Goal: Task Accomplishment & Management: Manage account settings

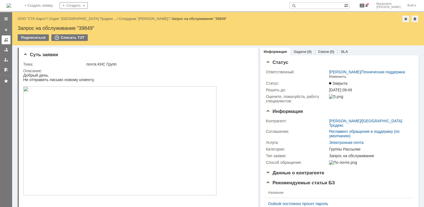
click at [8, 41] on div at bounding box center [6, 40] width 4 height 4
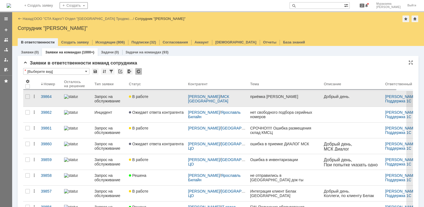
click at [99, 99] on div "Запрос на обслуживание" at bounding box center [109, 98] width 30 height 9
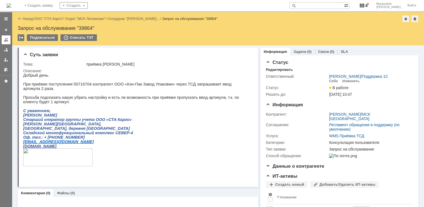
click at [3, 41] on link at bounding box center [6, 39] width 9 height 9
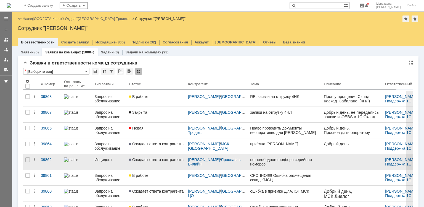
click at [105, 159] on div "Инцидент" at bounding box center [109, 159] width 30 height 4
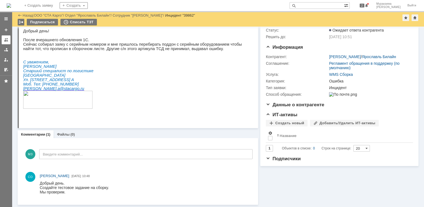
click at [7, 39] on div at bounding box center [6, 40] width 4 height 4
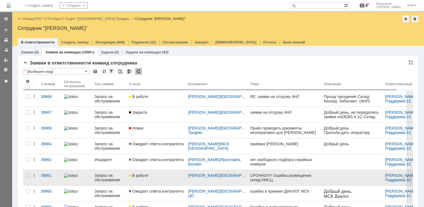
click at [110, 177] on div "Запрос на обслуживание" at bounding box center [109, 177] width 30 height 9
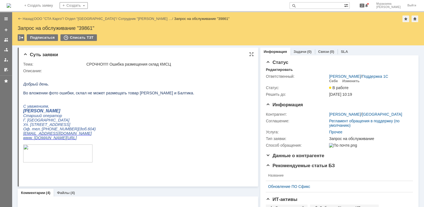
click at [126, 180] on div at bounding box center [137, 127] width 228 height 108
click at [7, 39] on div at bounding box center [6, 40] width 4 height 4
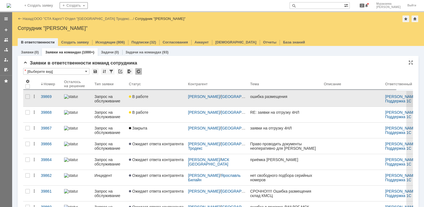
click at [111, 96] on div "Запрос на обслуживание" at bounding box center [109, 98] width 30 height 9
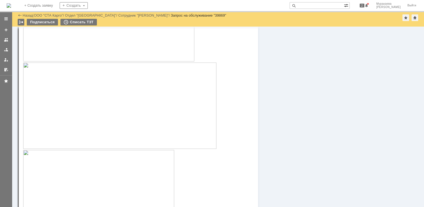
scroll to position [214, 0]
click at [7, 39] on div at bounding box center [6, 40] width 4 height 4
